Goal: Information Seeking & Learning: Find specific page/section

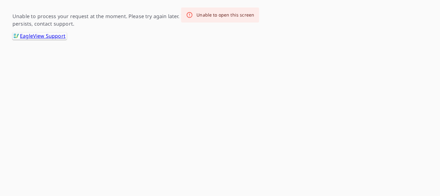
click at [223, 17] on div "Unable to open this screen" at bounding box center [225, 15] width 58 height 6
click at [89, 40] on html "-- -- Unable to process your request at the moment. Please try again later. If …" at bounding box center [220, 20] width 440 height 40
click at [53, 36] on link ".favicon_svg__cls-1{fill:#8ccc4c}.favicon_svg__cls-2{fill:#0098c5} EagleView Su…" at bounding box center [39, 35] width 54 height 7
